Goal: Contribute content: Add original content to the website for others to see

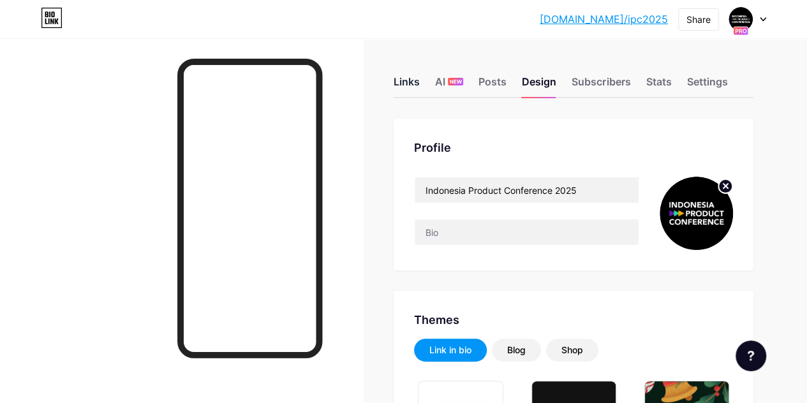
click at [417, 84] on div "Links" at bounding box center [407, 85] width 26 height 23
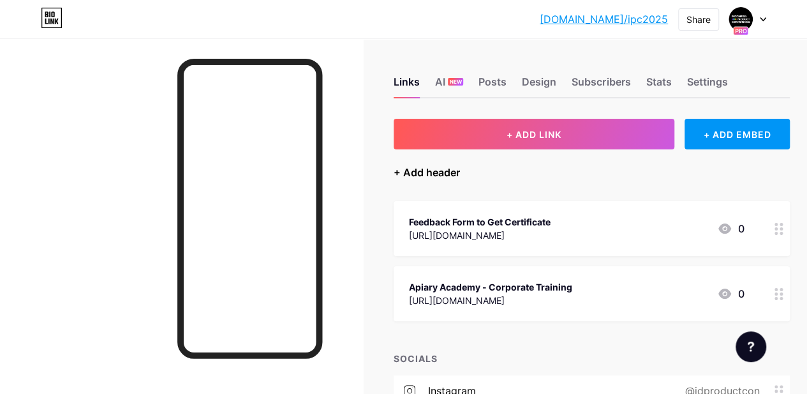
click at [435, 172] on div "+ Add header" at bounding box center [427, 172] width 66 height 15
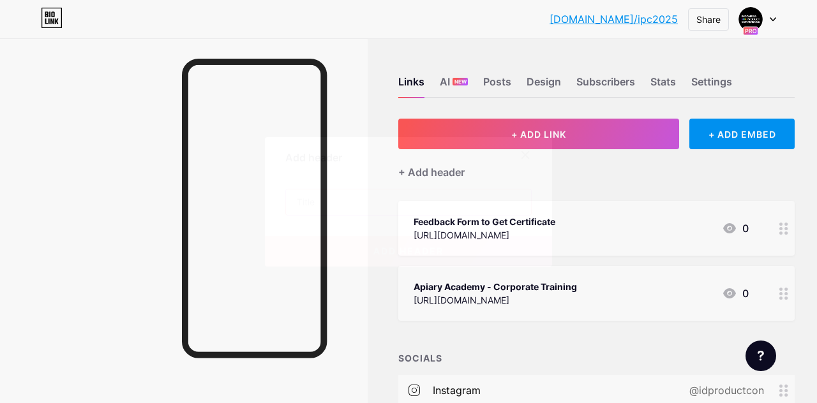
click at [416, 210] on input "text" at bounding box center [408, 203] width 245 height 26
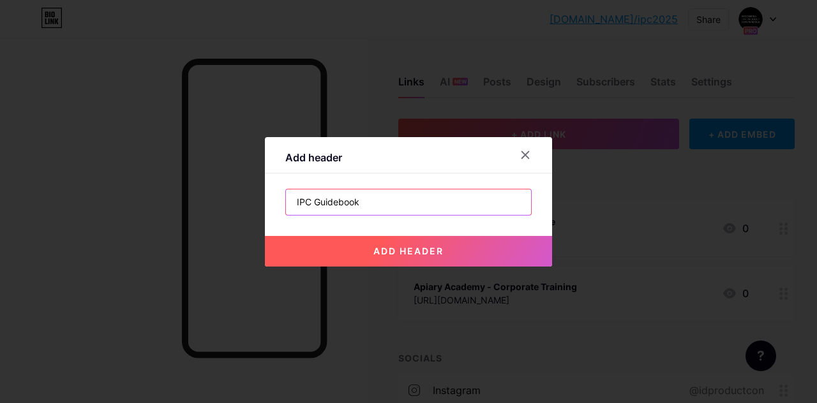
type input "IPC Guidebook"
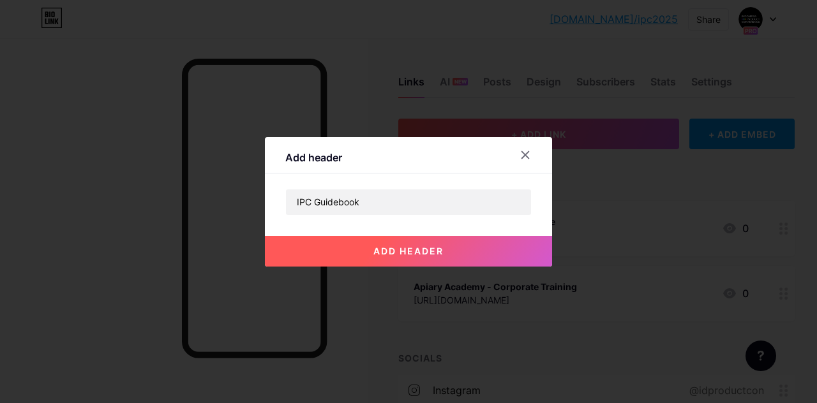
click at [431, 261] on button "add header" at bounding box center [408, 251] width 287 height 31
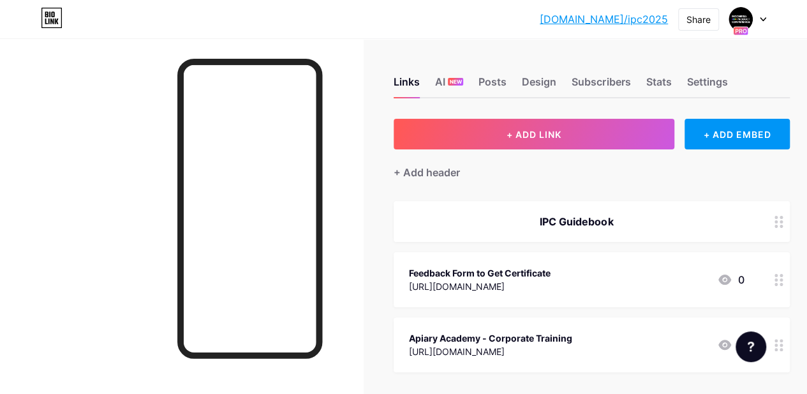
click at [528, 159] on div "+ Add header" at bounding box center [592, 164] width 396 height 31
click at [782, 227] on div at bounding box center [779, 221] width 22 height 41
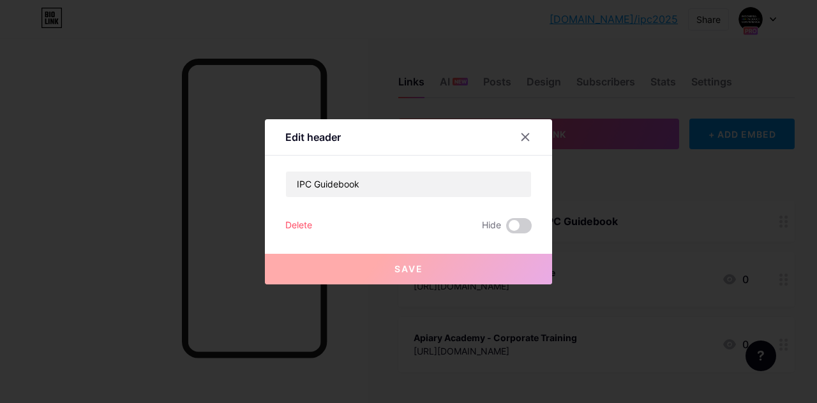
click at [290, 227] on div "Delete" at bounding box center [298, 225] width 27 height 15
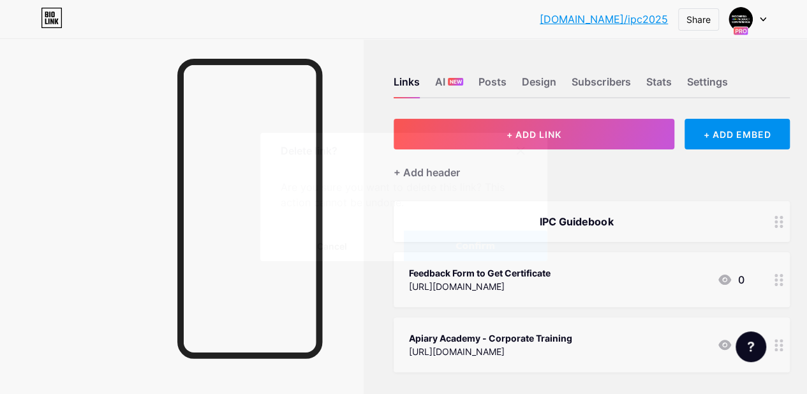
click at [442, 255] on button "Confirm" at bounding box center [476, 245] width 144 height 31
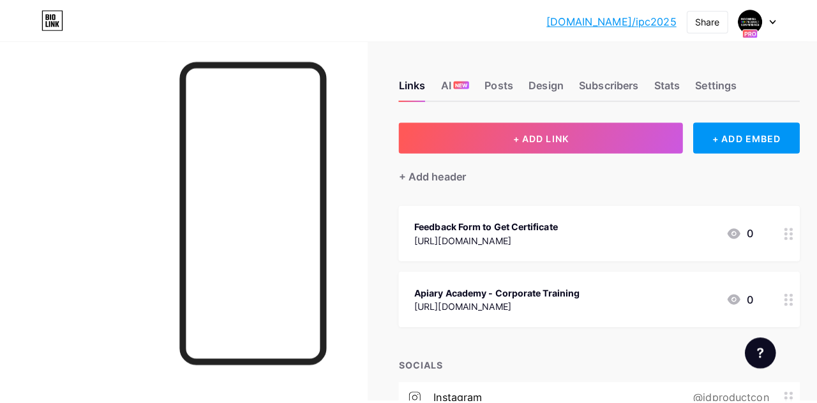
scroll to position [17, 0]
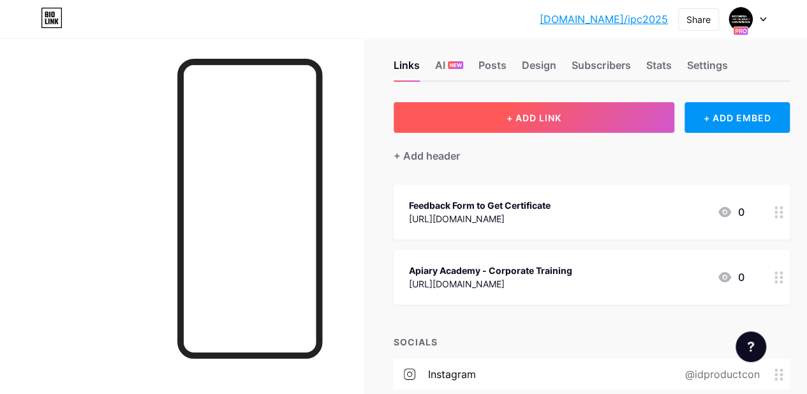
click at [512, 119] on span "+ ADD LINK" at bounding box center [534, 117] width 55 height 11
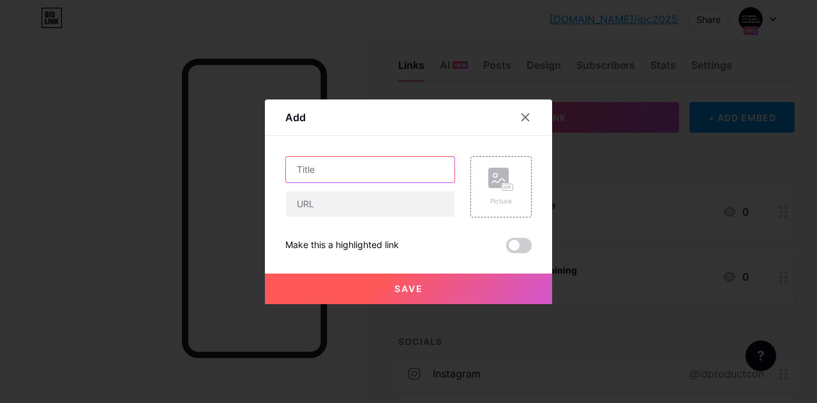
click at [378, 176] on input "text" at bounding box center [370, 170] width 169 height 26
type input "I"
type input "Guidebook IPC 2025"
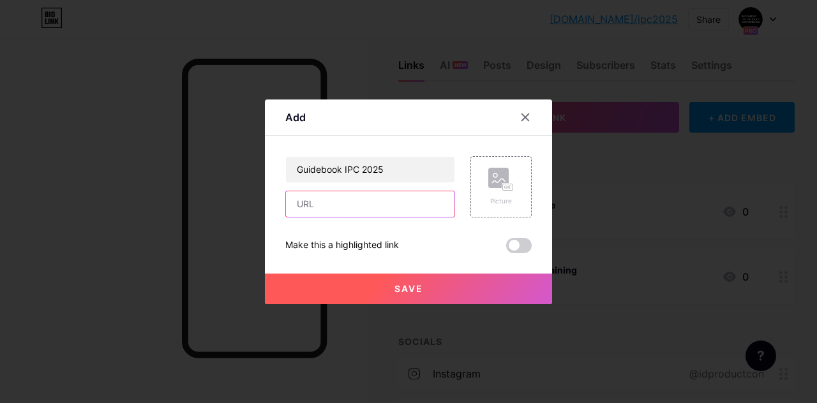
click at [379, 199] on input "text" at bounding box center [370, 204] width 169 height 26
paste input "[URL][DOMAIN_NAME]"
type input "[URL][DOMAIN_NAME]"
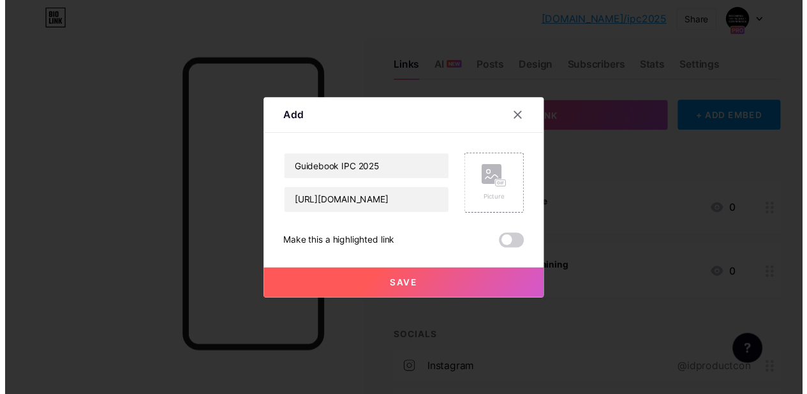
scroll to position [0, 0]
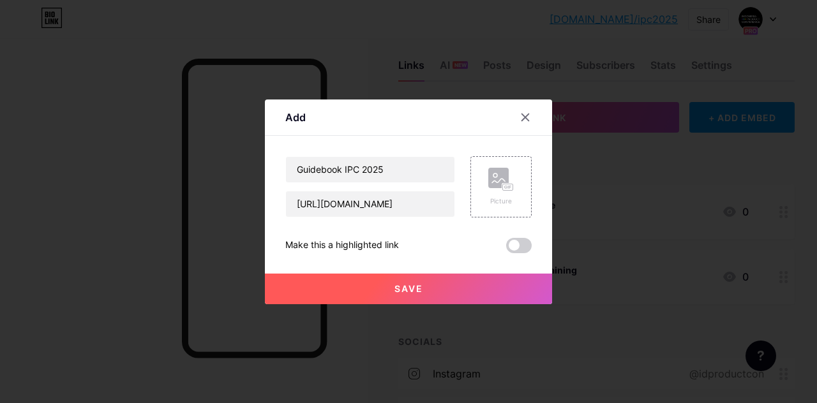
click at [410, 289] on span "Save" at bounding box center [408, 288] width 29 height 11
